Goal: Information Seeking & Learning: Learn about a topic

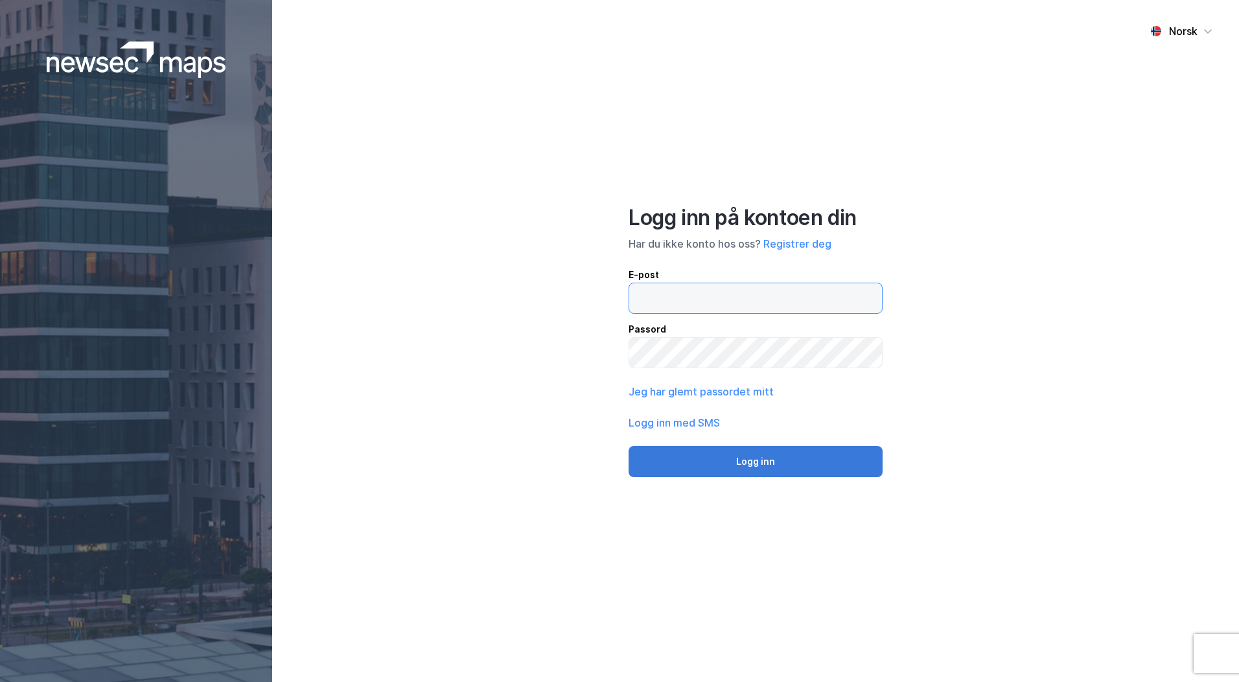
type input "[PERSON_NAME][EMAIL_ADDRESS][DOMAIN_NAME]"
click at [760, 465] on button "Logg inn" at bounding box center [756, 461] width 254 height 31
